Goal: Task Accomplishment & Management: Complete application form

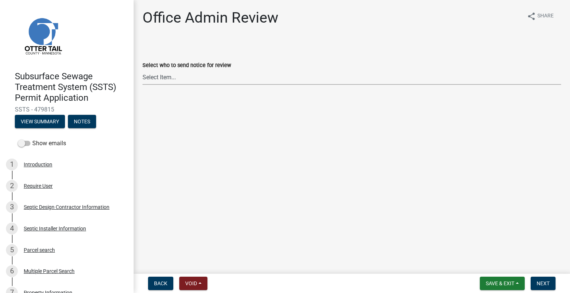
click at [194, 77] on select "Select Item... Alexis Newark (anewark@ottertailcounty.gov) Amy Busko (abusko@ot…" at bounding box center [351, 77] width 418 height 15
click at [142, 70] on select "Select Item... Alexis Newark (anewark@ottertailcounty.gov) Amy Busko (abusko@ot…" at bounding box center [351, 77] width 418 height 15
select select "587f38f5-c90e-4c12-9e10-d3e23909bbca"
click at [551, 284] on button "Next" at bounding box center [542, 283] width 25 height 13
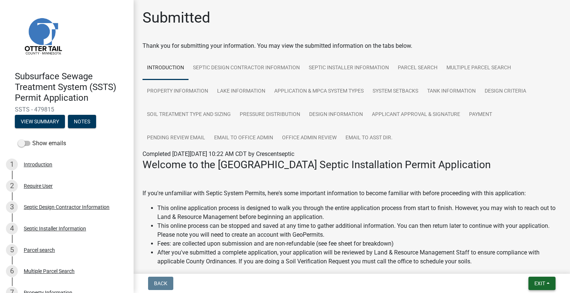
click at [534, 282] on span "Exit" at bounding box center [539, 284] width 11 height 6
click at [524, 268] on button "Save & Exit" at bounding box center [525, 264] width 59 height 18
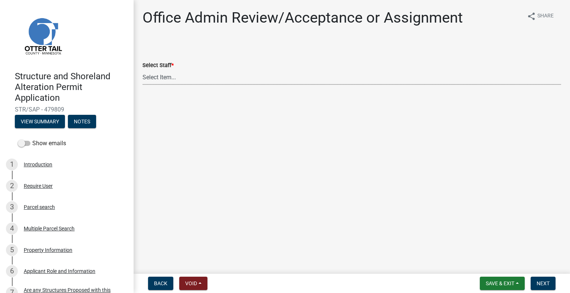
click at [192, 74] on select "Select Item... Alexis Newark (anewark@ottertailcounty.gov) Amy Busko (abusko@ot…" at bounding box center [351, 77] width 418 height 15
click at [142, 70] on select "Select Item... Alexis Newark (anewark@ottertailcounty.gov) Amy Busko (abusko@ot…" at bounding box center [351, 77] width 418 height 15
select select "587f38f5-c90e-4c12-9e10-d3e23909bbca"
click at [552, 281] on button "Next" at bounding box center [542, 283] width 25 height 13
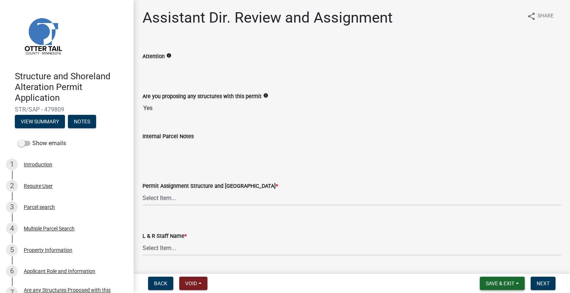
click at [501, 289] on button "Save & Exit" at bounding box center [501, 283] width 45 height 13
click at [498, 262] on button "Save & Exit" at bounding box center [494, 264] width 59 height 18
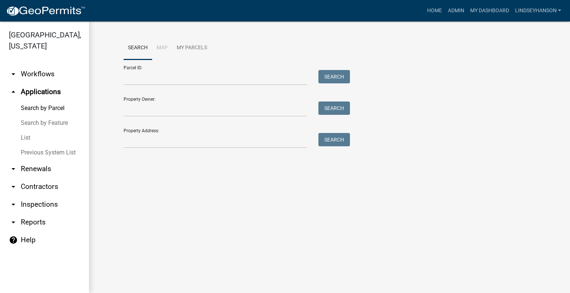
click at [44, 72] on link "arrow_drop_down Workflows" at bounding box center [44, 74] width 89 height 18
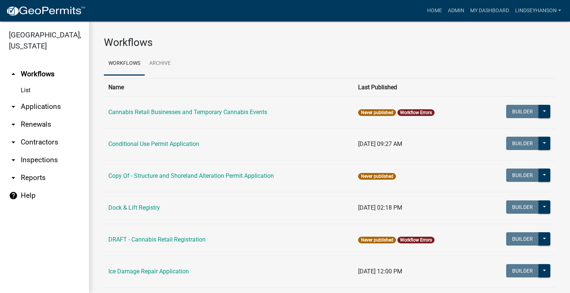
click at [44, 100] on link "arrow_drop_down Applications" at bounding box center [44, 107] width 89 height 18
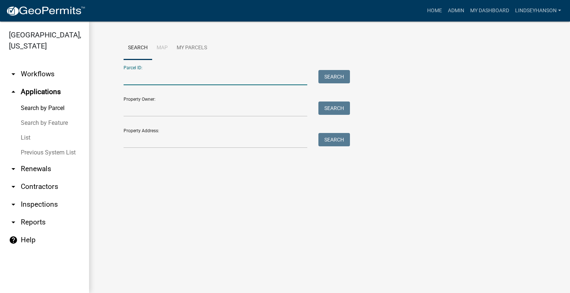
click at [165, 72] on input "Parcel ID:" at bounding box center [215, 77] width 184 height 15
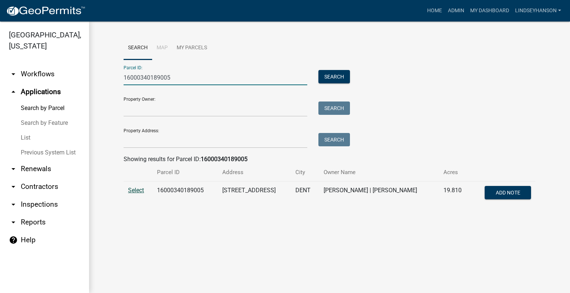
type input "16000340189005"
click at [135, 192] on span "Select" at bounding box center [136, 190] width 16 height 7
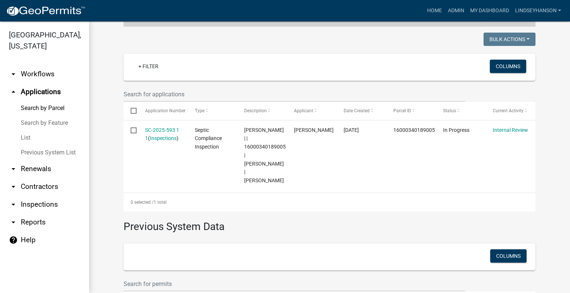
scroll to position [239, 0]
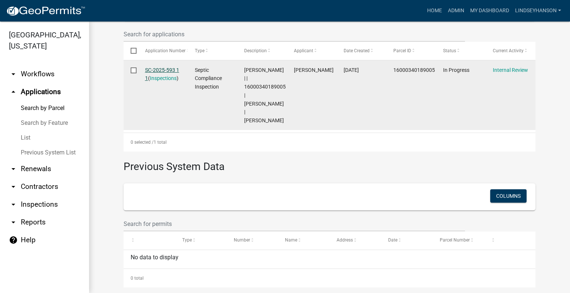
click at [163, 71] on link "SC-2025-593 1 1" at bounding box center [162, 74] width 34 height 14
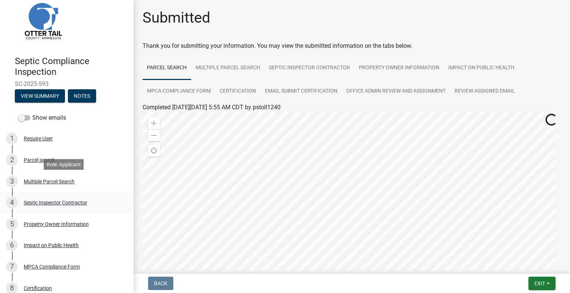
scroll to position [37, 0]
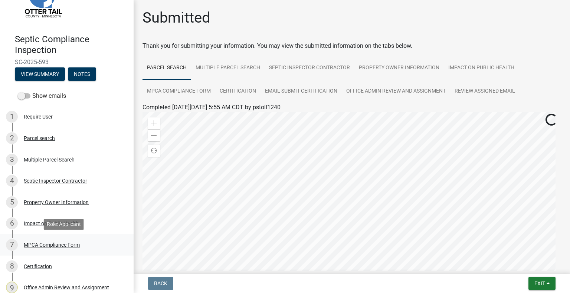
click at [60, 247] on div "MPCA Compliance Form" at bounding box center [52, 244] width 56 height 5
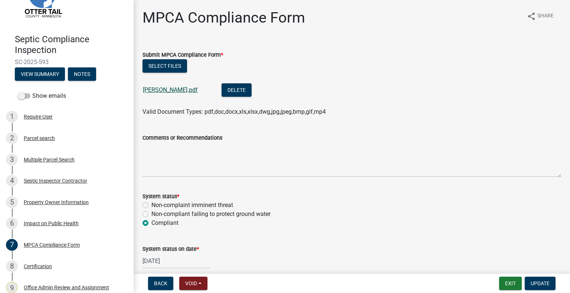
click at [160, 92] on link "Olson Jeff.pdf" at bounding box center [170, 89] width 55 height 7
click at [507, 285] on button "Exit" at bounding box center [510, 283] width 23 height 13
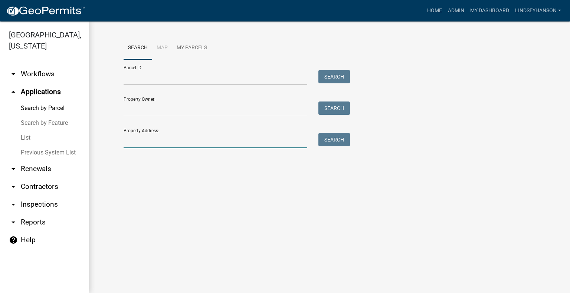
click at [162, 135] on input "Property Address:" at bounding box center [215, 140] width 184 height 15
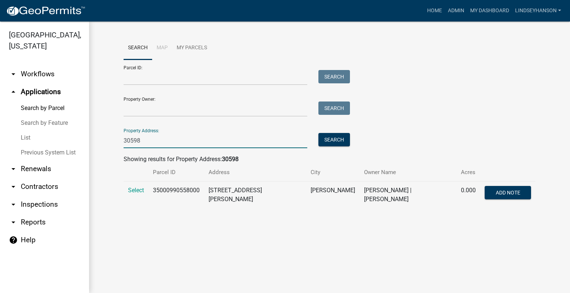
click at [149, 141] on input "30598" at bounding box center [215, 140] width 184 height 15
drag, startPoint x: 149, startPoint y: 141, endPoint x: 124, endPoint y: 142, distance: 25.2
click at [124, 142] on input "30598" at bounding box center [215, 140] width 184 height 15
click at [159, 138] on input "30598" at bounding box center [215, 140] width 184 height 15
type input "3"
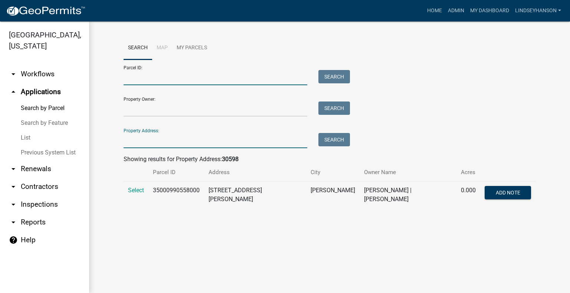
click at [201, 72] on input "Parcel ID:" at bounding box center [215, 77] width 184 height 15
paste input "08000220169002"
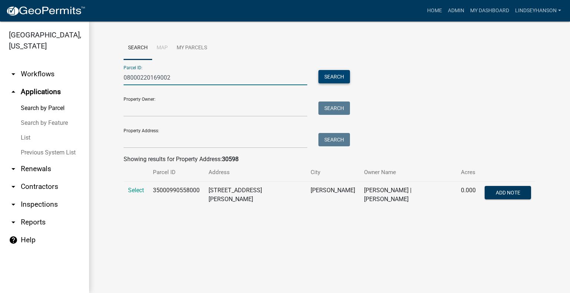
type input "08000220169002"
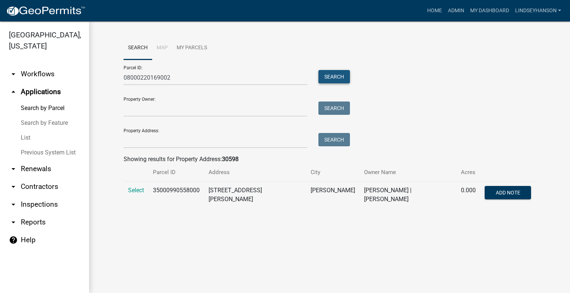
click at [339, 78] on button "Search" at bounding box center [334, 76] width 32 height 13
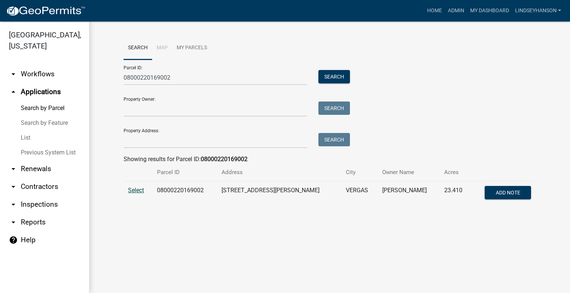
click at [132, 189] on span "Select" at bounding box center [136, 190] width 16 height 7
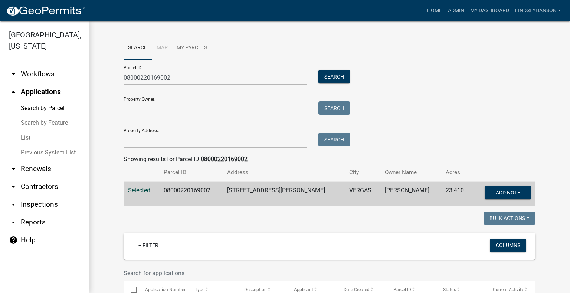
click at [34, 75] on link "arrow_drop_down Workflows" at bounding box center [44, 74] width 89 height 18
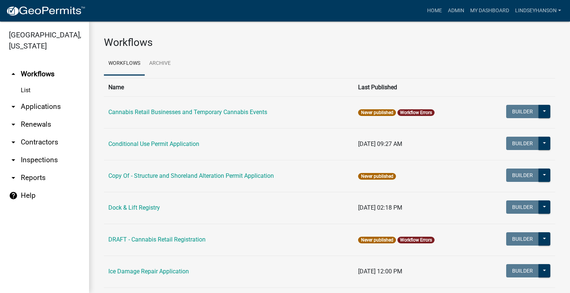
click at [47, 105] on link "arrow_drop_down Applications" at bounding box center [44, 107] width 89 height 18
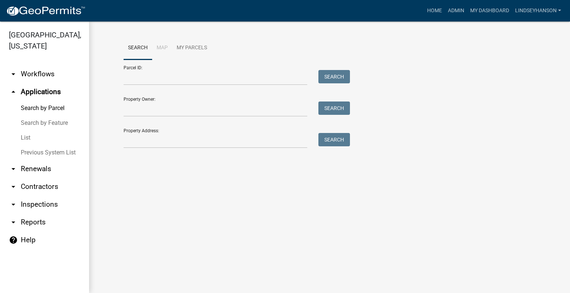
click at [37, 78] on link "arrow_drop_down Workflows" at bounding box center [44, 74] width 89 height 18
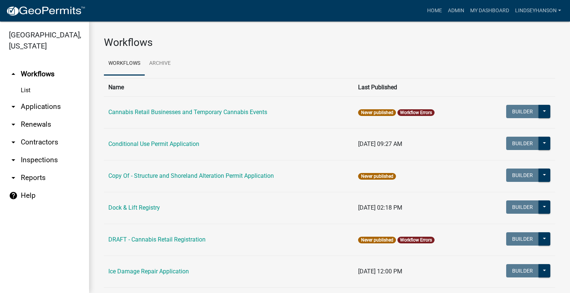
click at [46, 102] on link "arrow_drop_down Applications" at bounding box center [44, 107] width 89 height 18
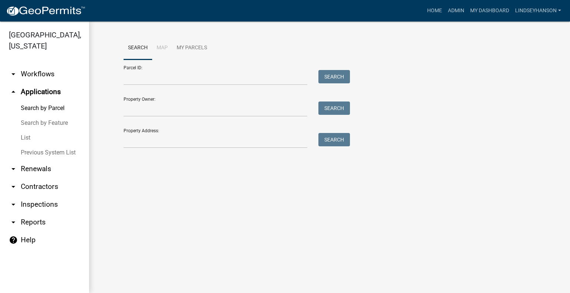
click at [34, 70] on link "arrow_drop_down Workflows" at bounding box center [44, 74] width 89 height 18
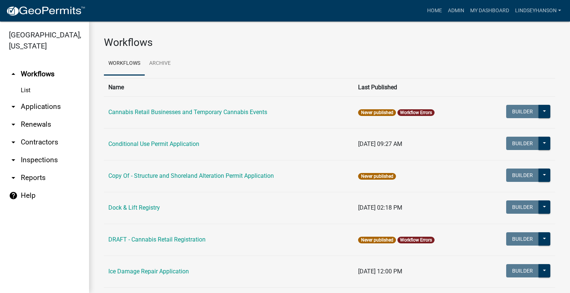
click at [56, 101] on link "arrow_drop_down Applications" at bounding box center [44, 107] width 89 height 18
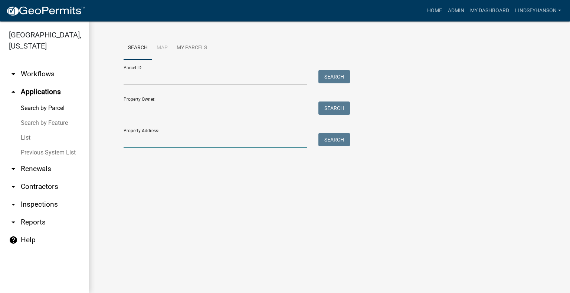
click at [161, 141] on input "Property Address:" at bounding box center [215, 140] width 184 height 15
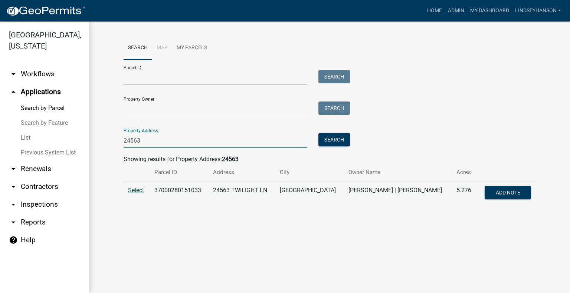
type input "24563"
click at [139, 188] on span "Select" at bounding box center [136, 190] width 16 height 7
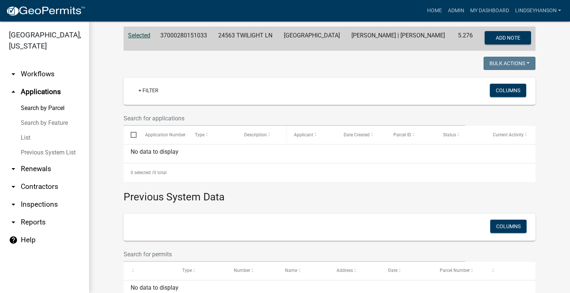
scroll to position [157, 0]
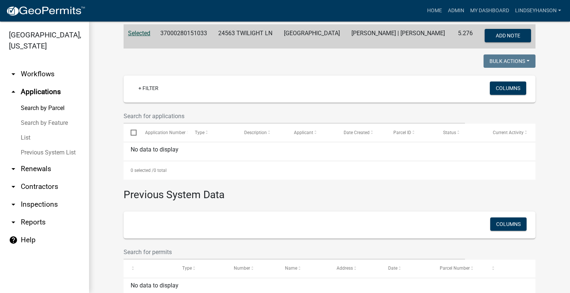
click at [184, 35] on td "37000280151033" at bounding box center [185, 36] width 58 height 24
copy td "37000280151033"
click at [48, 69] on link "arrow_drop_down Workflows" at bounding box center [44, 74] width 89 height 18
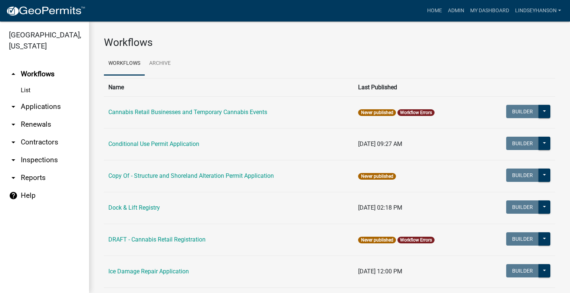
click at [50, 104] on link "arrow_drop_down Applications" at bounding box center [44, 107] width 89 height 18
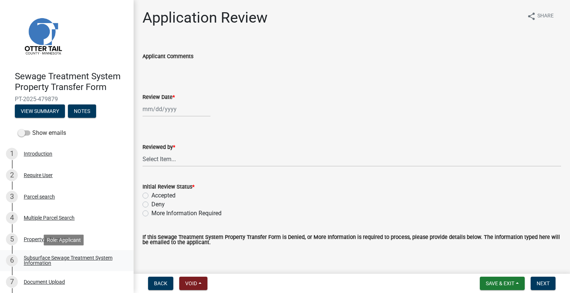
click at [98, 261] on div "Subsurface Sewage Treatment System Information" at bounding box center [73, 260] width 98 height 10
click at [93, 255] on div "Subsurface Sewage Treatment System Information" at bounding box center [73, 260] width 98 height 10
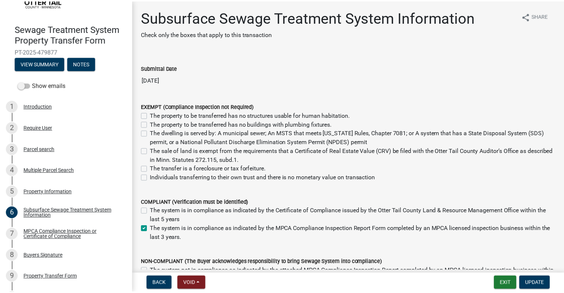
scroll to position [105, 0]
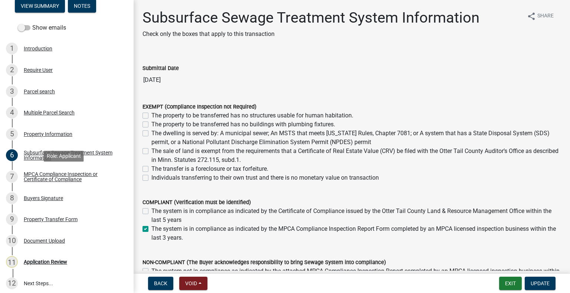
click at [77, 178] on div "MPCA Compliance Inspection or Certificate of Compliance" at bounding box center [73, 177] width 98 height 10
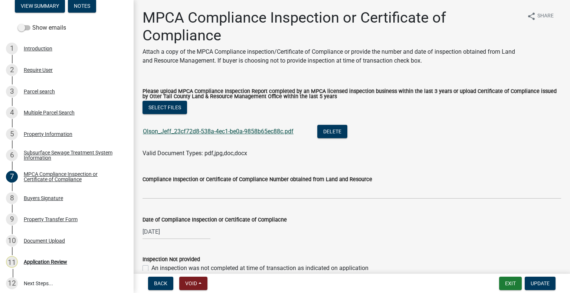
click at [178, 129] on link "Olson_Jeff_23cf72d8-538a-4ec1-be0a-9858b65ec88c.pdf" at bounding box center [218, 131] width 151 height 7
click at [53, 198] on div "Buyers Signature" at bounding box center [43, 198] width 39 height 5
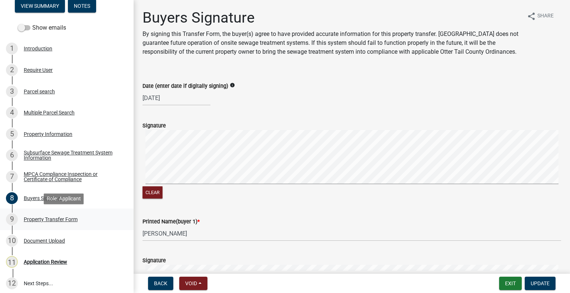
click at [65, 216] on div "9 Property Transfer Form" at bounding box center [64, 220] width 116 height 12
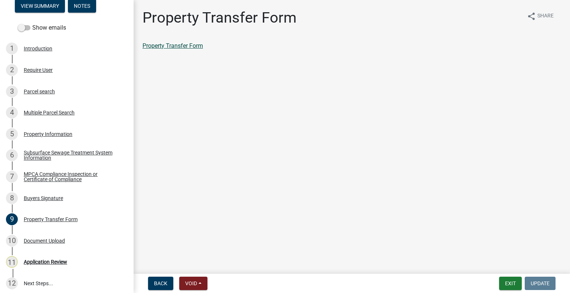
click at [195, 46] on link "Property Transfer Form" at bounding box center [172, 45] width 60 height 7
click at [35, 89] on div "Parcel search" at bounding box center [39, 91] width 31 height 5
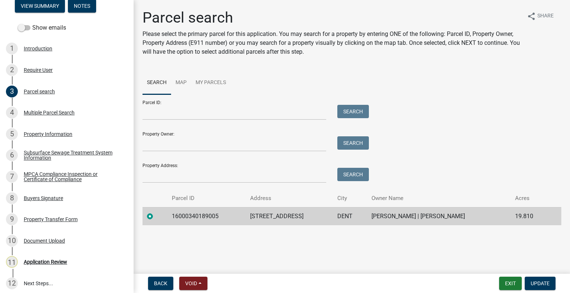
click at [196, 216] on td "16000340189005" at bounding box center [206, 216] width 78 height 18
copy td "16000340189005"
click at [67, 258] on div "11 Application Review" at bounding box center [64, 262] width 116 height 12
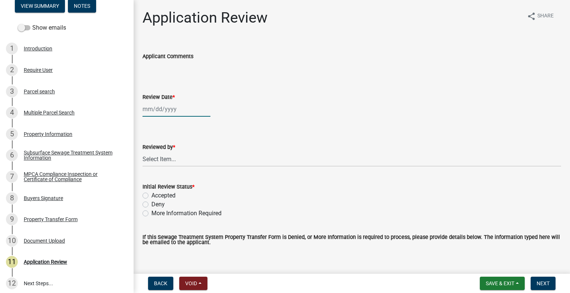
click at [175, 110] on div at bounding box center [176, 109] width 68 height 15
select select "9"
select select "2025"
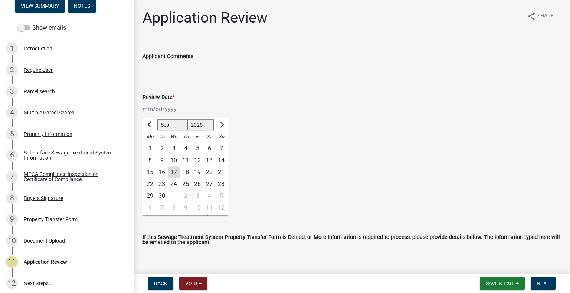
click at [171, 172] on div "17" at bounding box center [174, 172] width 12 height 12
type input "[DATE]"
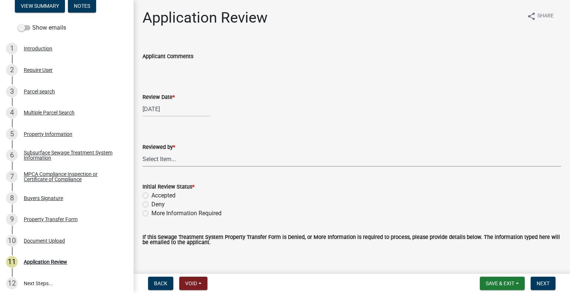
click at [172, 159] on select "Select Item... [PERSON_NAME] [PERSON_NAME] [PERSON_NAME] [PERSON_NAME] [PERSON_…" at bounding box center [351, 159] width 418 height 15
click at [142, 152] on select "Select Item... [PERSON_NAME] [PERSON_NAME] [PERSON_NAME] [PERSON_NAME] [PERSON_…" at bounding box center [351, 159] width 418 height 15
select select "2217fab6-25d2-4df2-8e35-18ddd05e0fe8"
drag, startPoint x: 169, startPoint y: 195, endPoint x: 176, endPoint y: 195, distance: 7.4
click at [169, 195] on label "Accepted" at bounding box center [163, 195] width 24 height 9
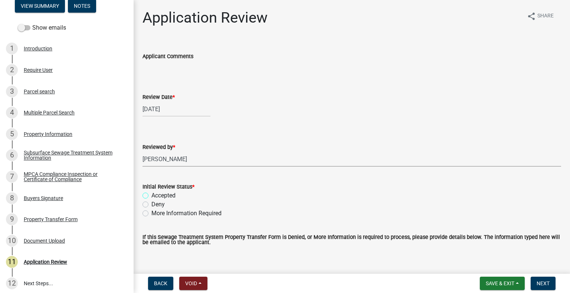
click at [156, 195] on input "Accepted" at bounding box center [153, 193] width 5 height 5
radio input "true"
click at [541, 284] on span "Next" at bounding box center [542, 284] width 13 height 6
